Goal: Task Accomplishment & Management: Use online tool/utility

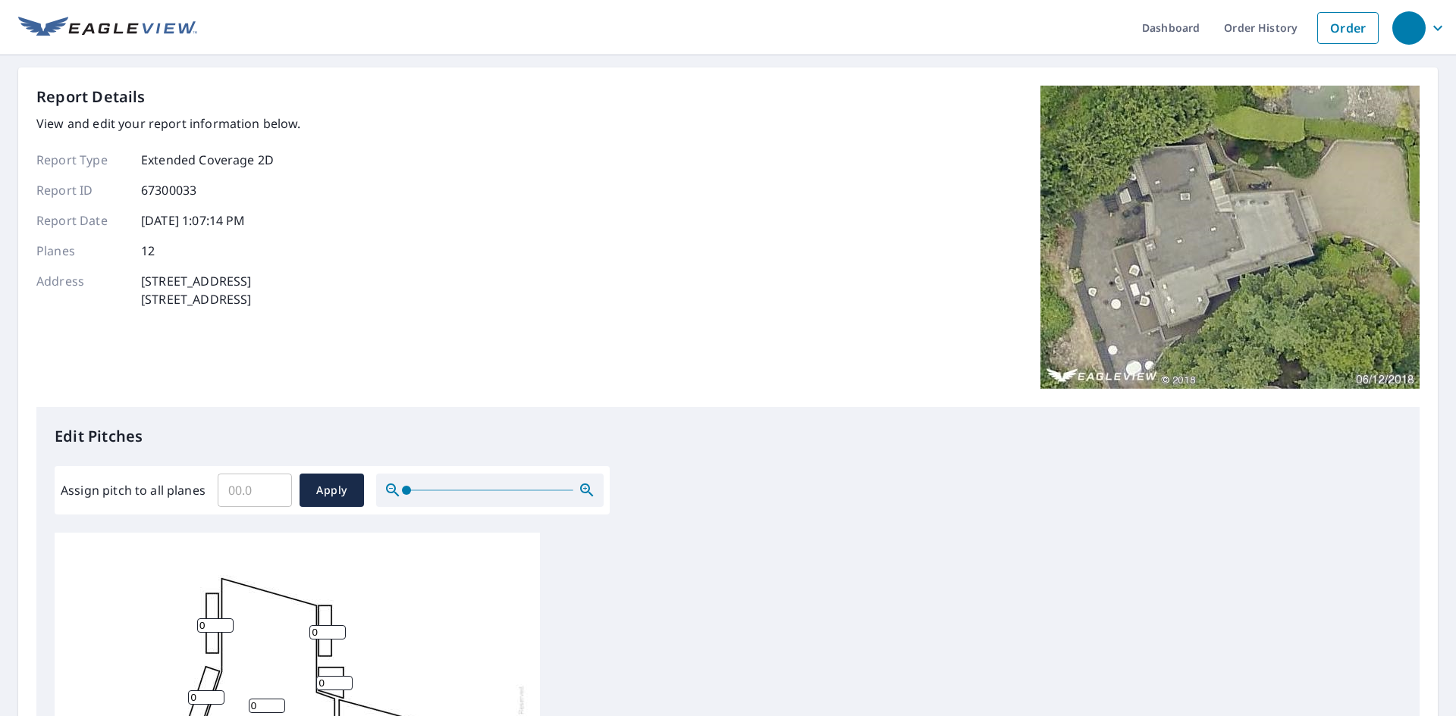
scroll to position [15, 0]
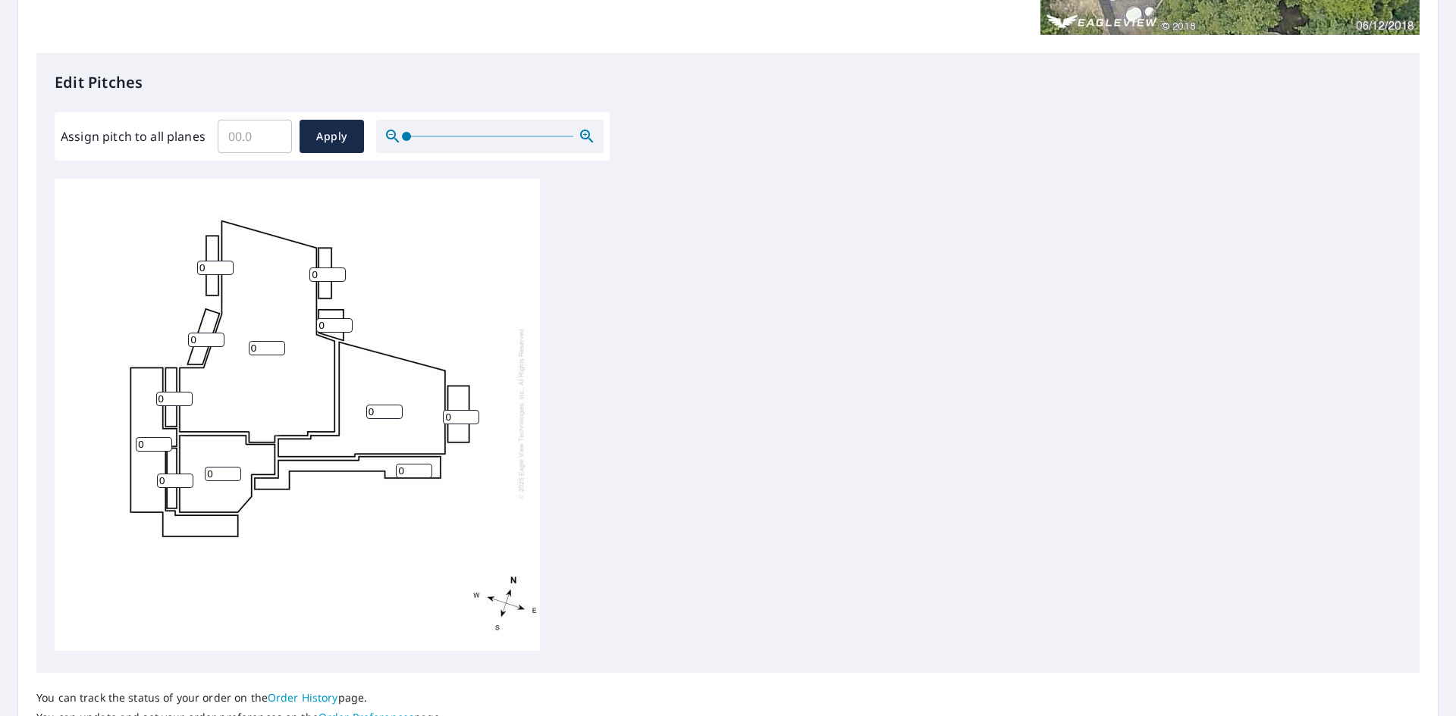
click at [265, 138] on input "Assign pitch to all planes" at bounding box center [255, 136] width 74 height 42
type input "2"
click at [329, 136] on span "Apply" at bounding box center [332, 136] width 40 height 19
type input "2"
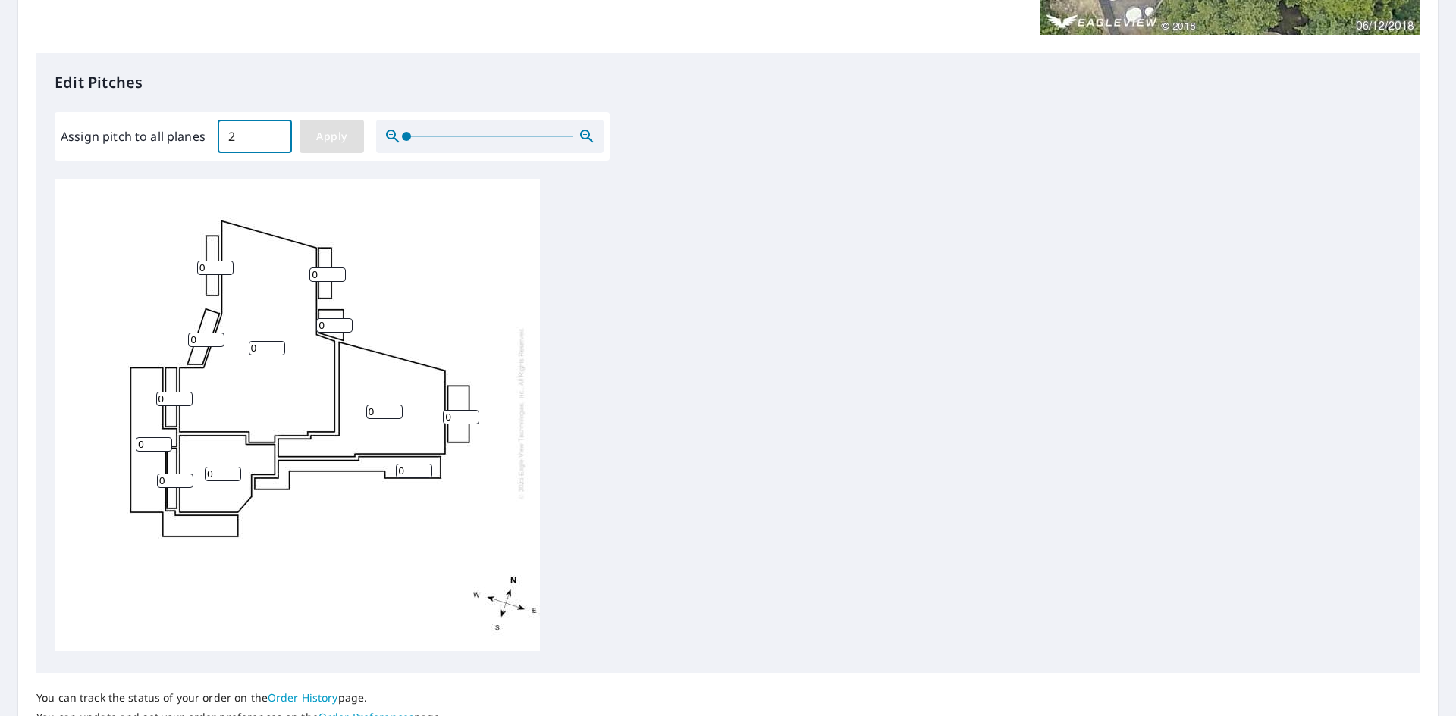
type input "2"
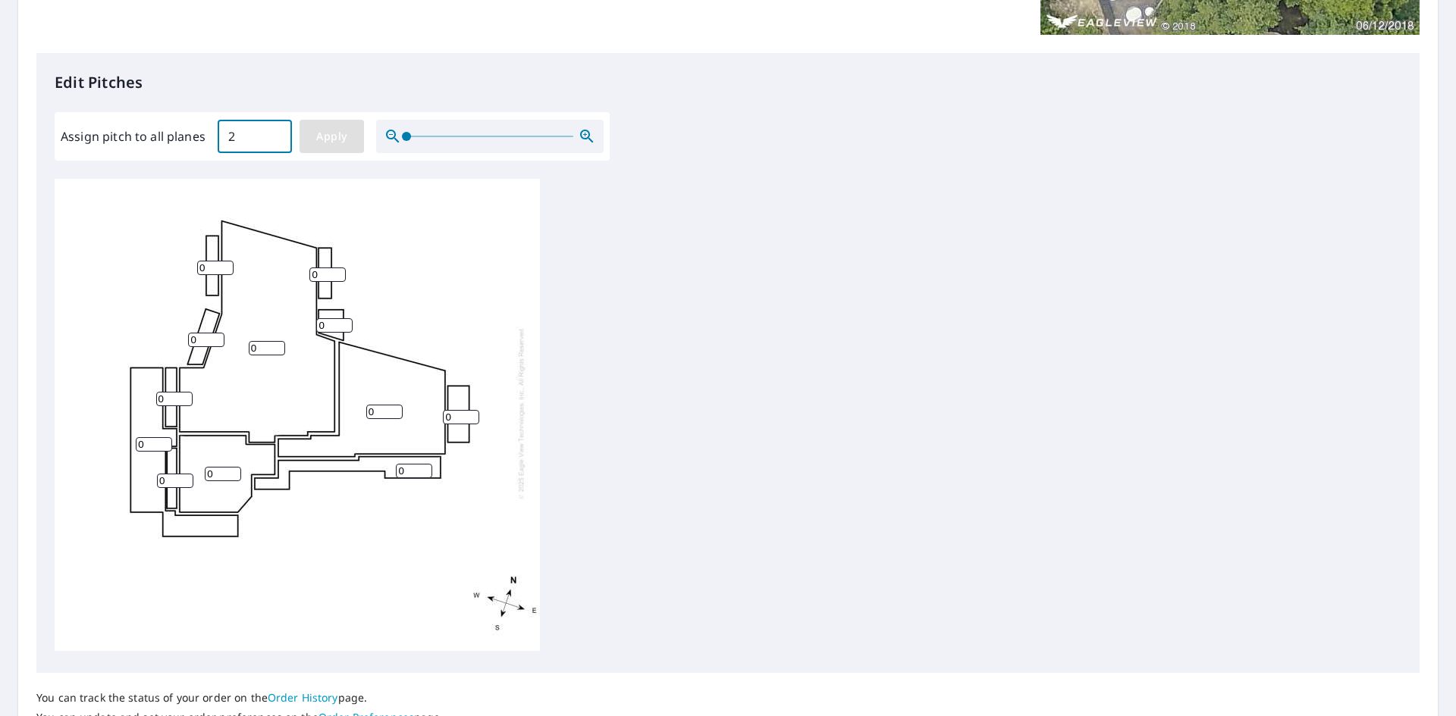
type input "2"
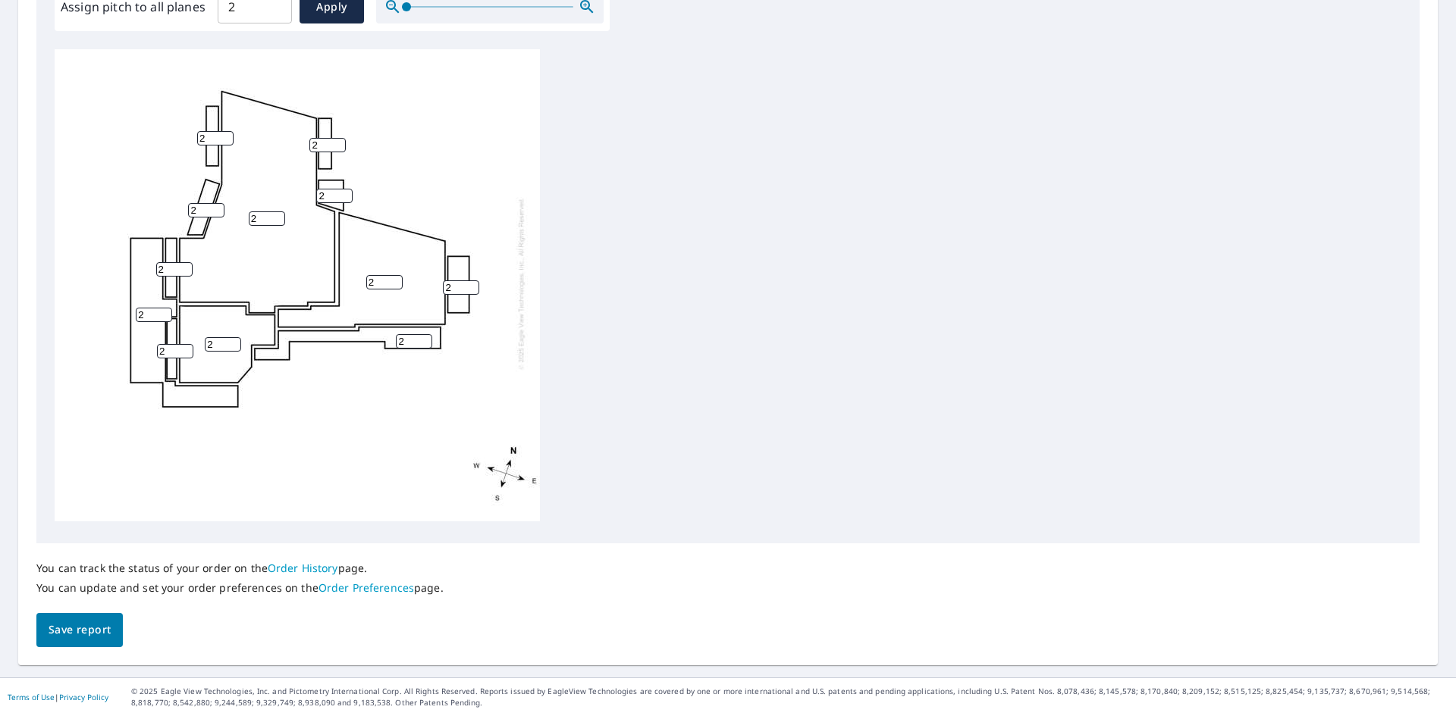
click at [92, 637] on span "Save report" at bounding box center [80, 630] width 62 height 19
type input "1"
click at [221, 132] on input "1" at bounding box center [215, 139] width 36 height 14
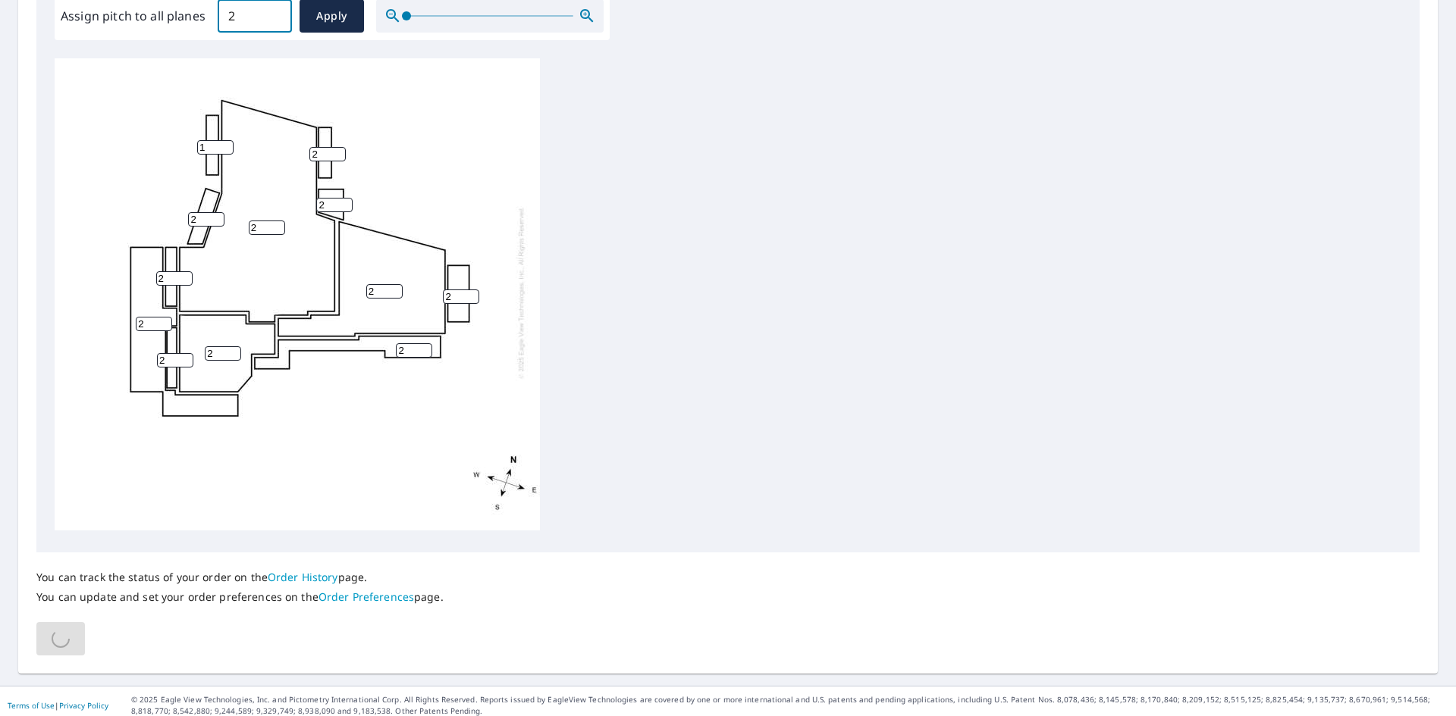
drag, startPoint x: 245, startPoint y: 17, endPoint x: 200, endPoint y: 14, distance: 44.8
click at [200, 14] on div "Assign pitch to all planes 2 ​ Apply" at bounding box center [332, 15] width 543 height 33
type input "1"
click at [334, 25] on span "Apply" at bounding box center [332, 18] width 40 height 19
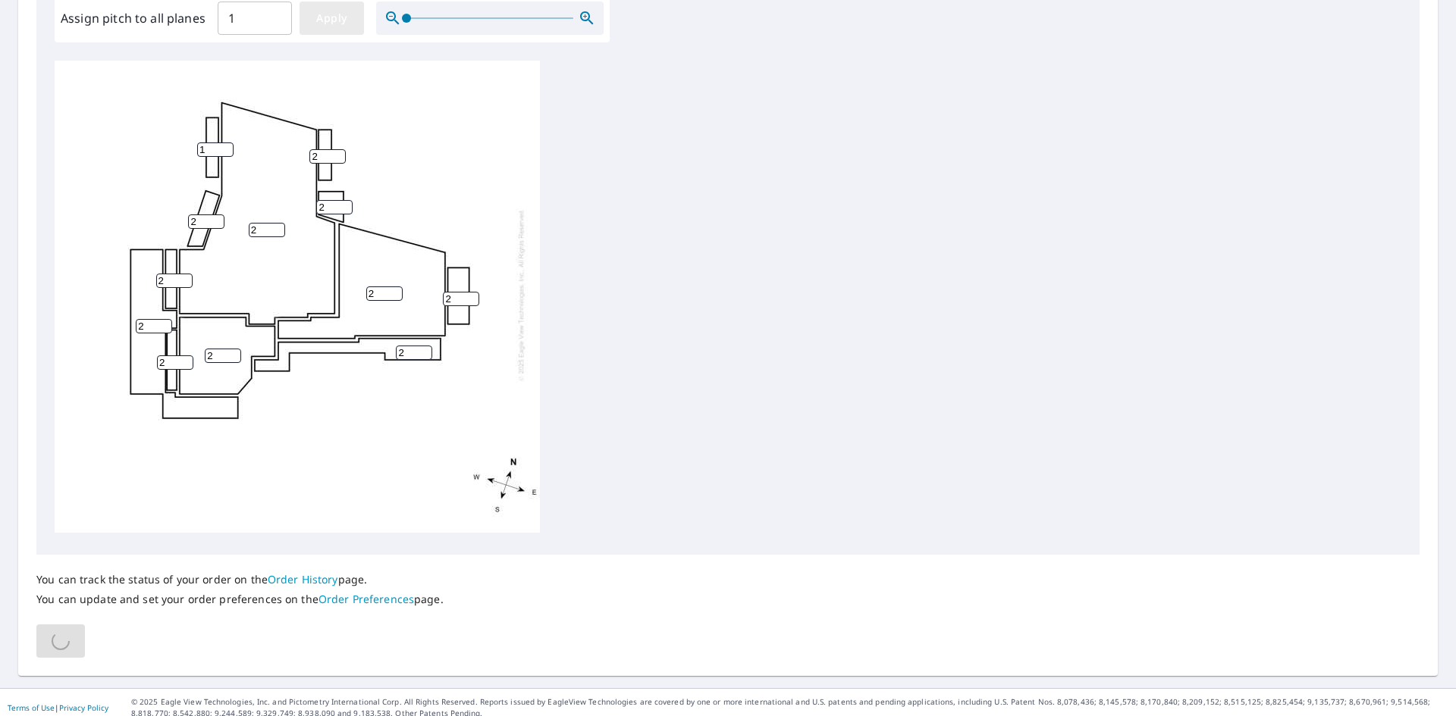
type input "1"
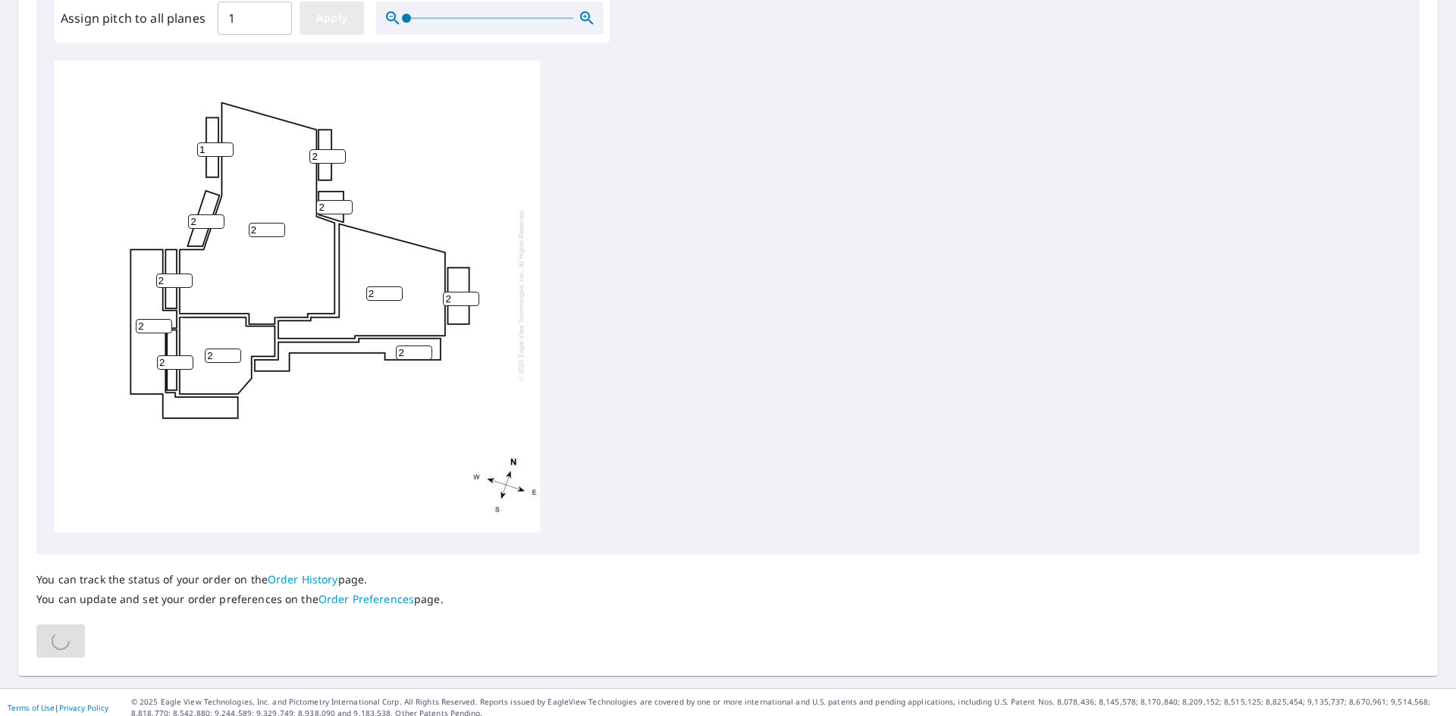
type input "1"
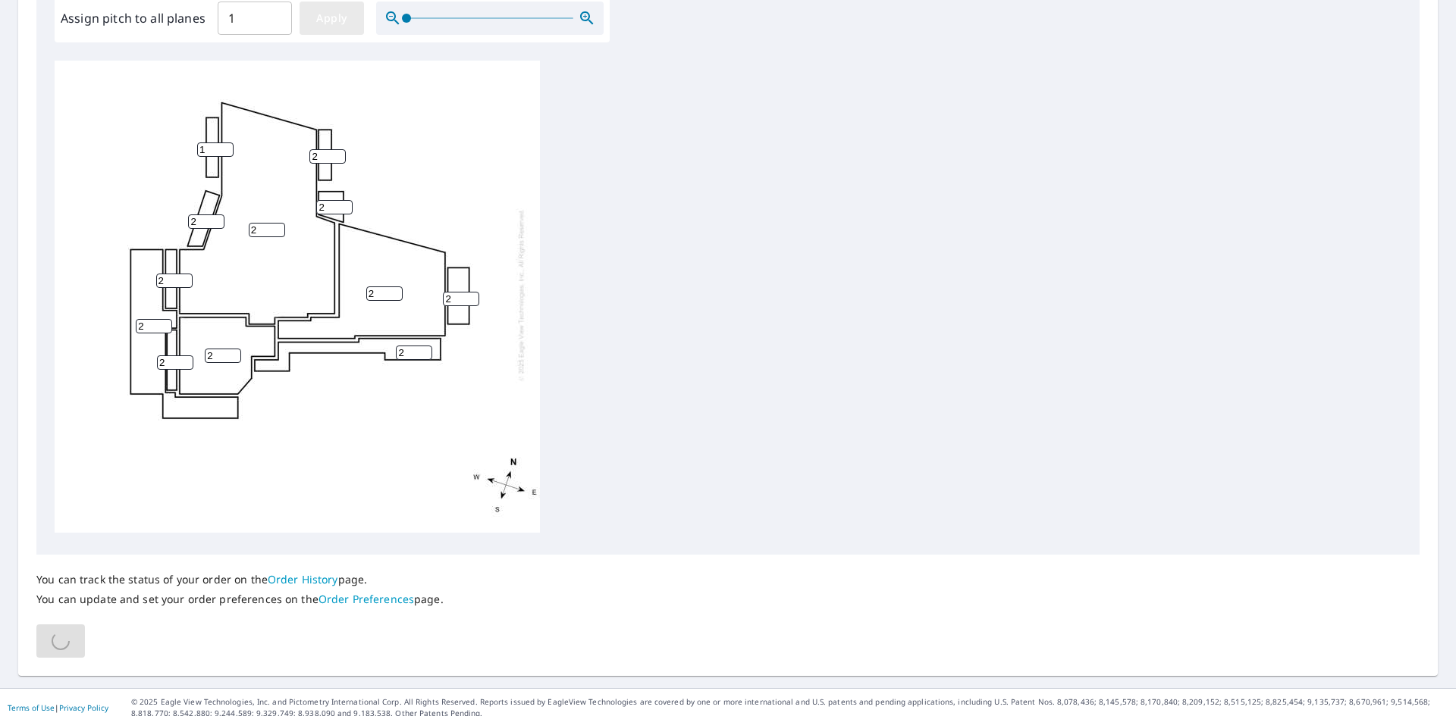
type input "1"
click at [711, 188] on div "1 1 1 1 1 1 1 1 1 1 1 1" at bounding box center [728, 299] width 1347 height 476
click at [336, 20] on span "Apply" at bounding box center [332, 18] width 40 height 19
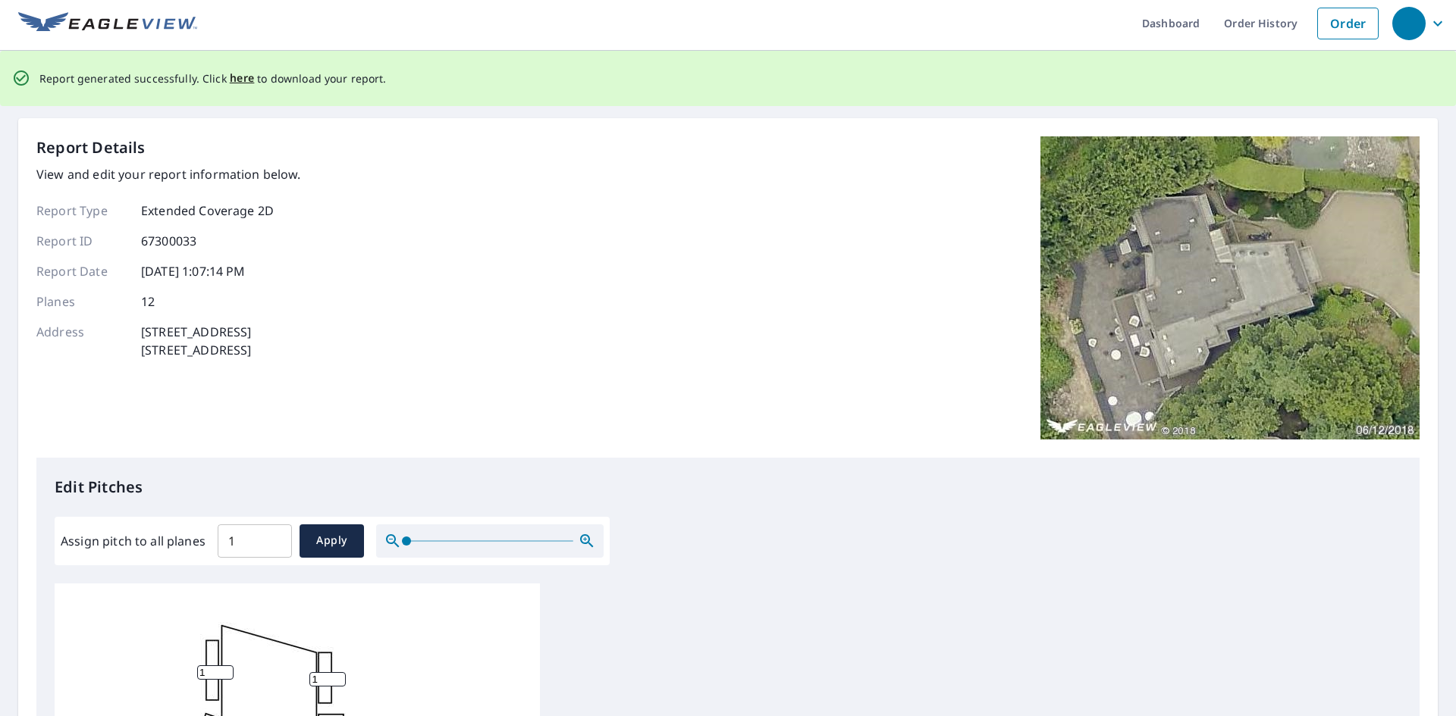
scroll to position [0, 0]
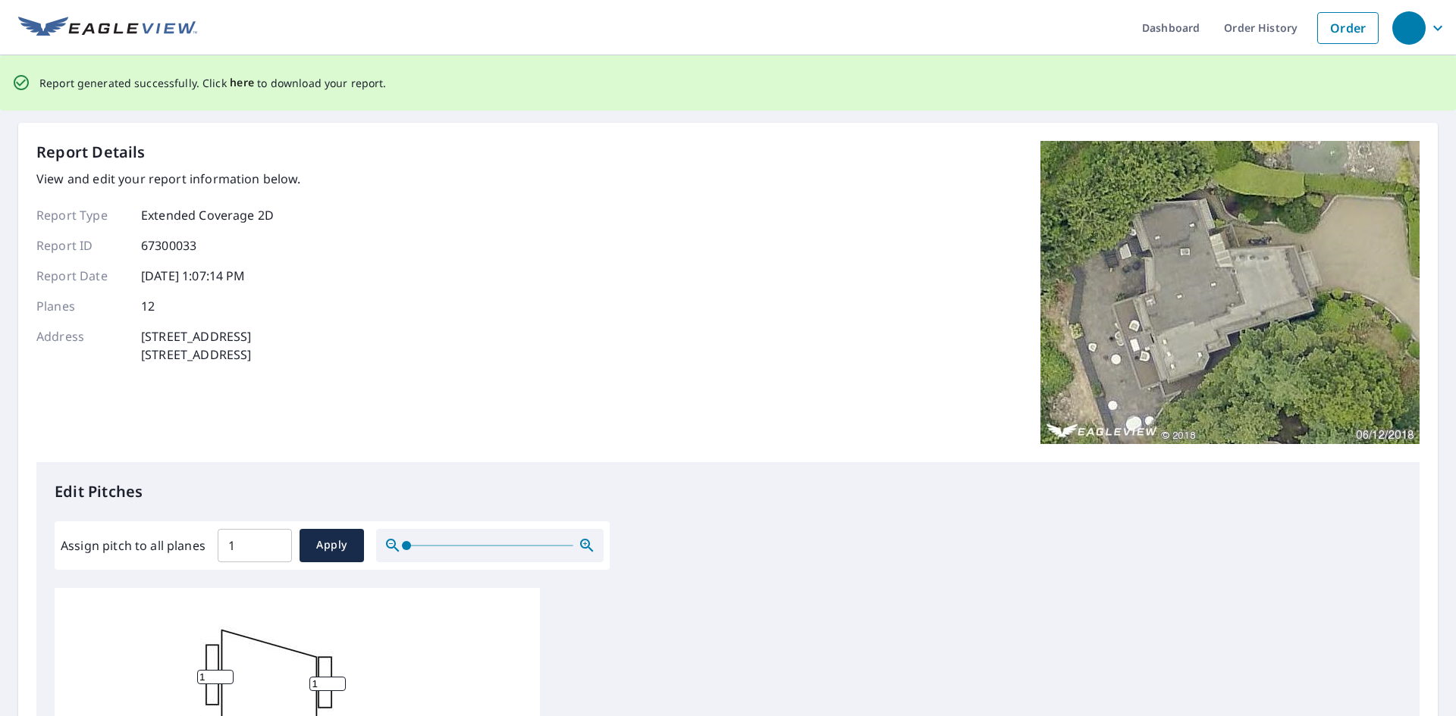
click at [230, 83] on span "here" at bounding box center [242, 83] width 25 height 19
